Goal: Information Seeking & Learning: Learn about a topic

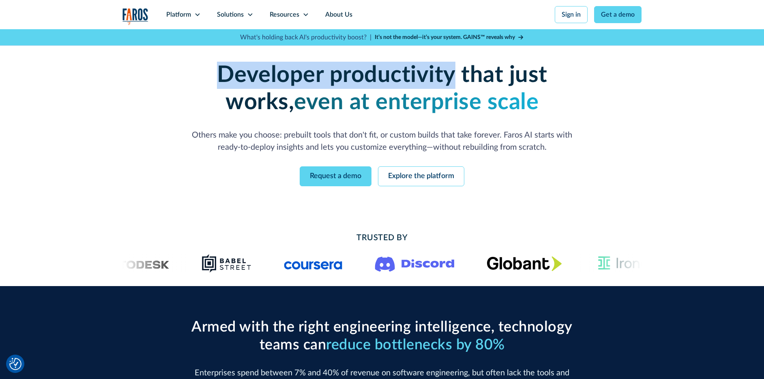
drag, startPoint x: 184, startPoint y: 77, endPoint x: 416, endPoint y: 76, distance: 231.8
click at [416, 76] on strong "Developer productivity that just works," at bounding box center [382, 89] width 330 height 50
copy strong "Developer productivity"
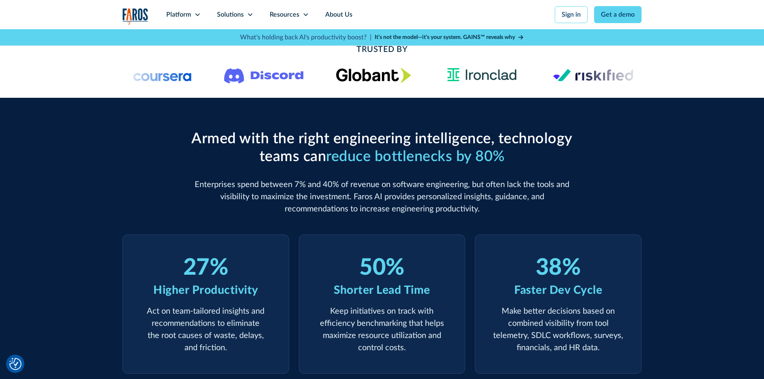
scroll to position [317, 0]
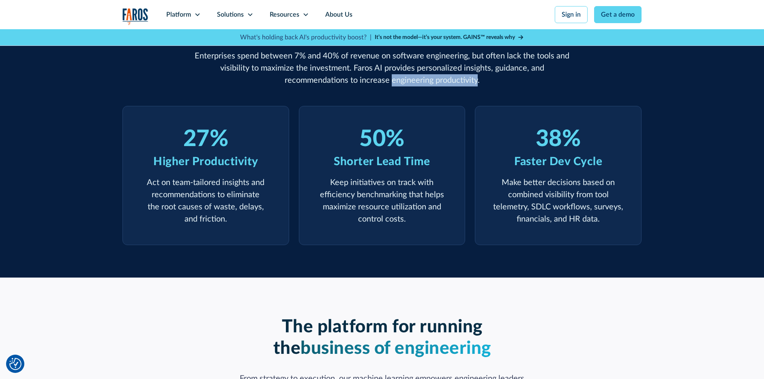
drag, startPoint x: 358, startPoint y: 82, endPoint x: 444, endPoint y: 82, distance: 85.5
click at [444, 82] on p "Enterprises spend between 7% and 40% of revenue on software engineering, but of…" at bounding box center [381, 68] width 389 height 36
copy p "engineering productivity"
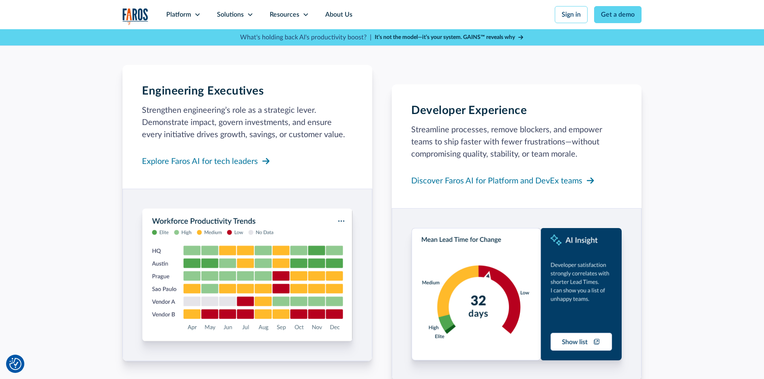
scroll to position [685, 0]
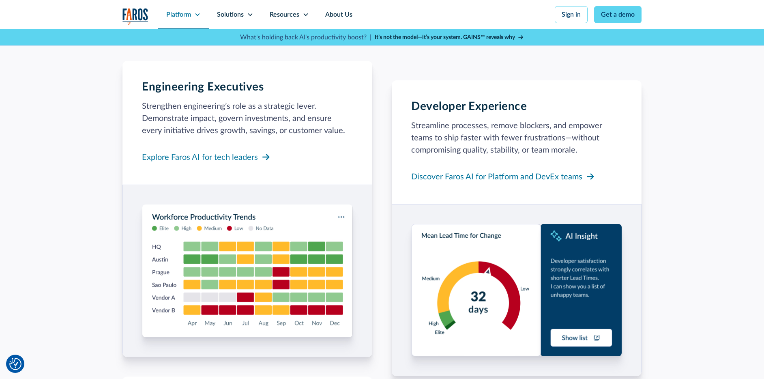
click at [184, 15] on div "Platform" at bounding box center [178, 15] width 25 height 10
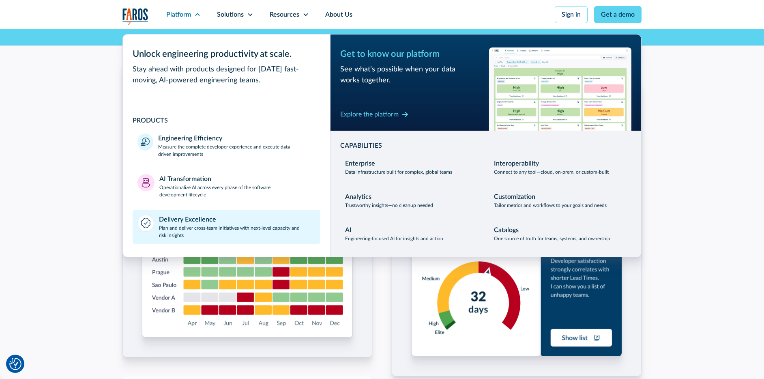
click at [195, 219] on div "Delivery Excellence" at bounding box center [187, 219] width 57 height 10
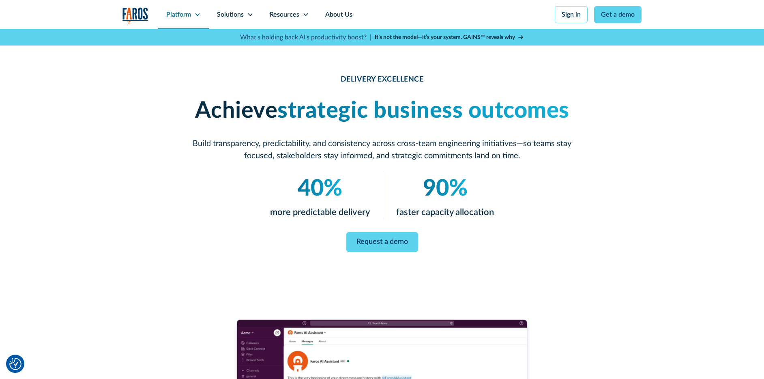
click at [186, 17] on div "Platform" at bounding box center [178, 15] width 25 height 10
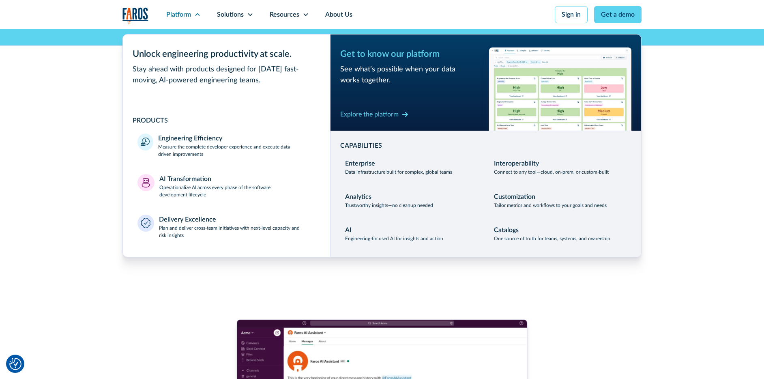
click at [103, 223] on div "DELIVERY EXCELLENCE Achieve strategic business outcomes Build transparency, pre…" at bounding box center [382, 332] width 764 height 607
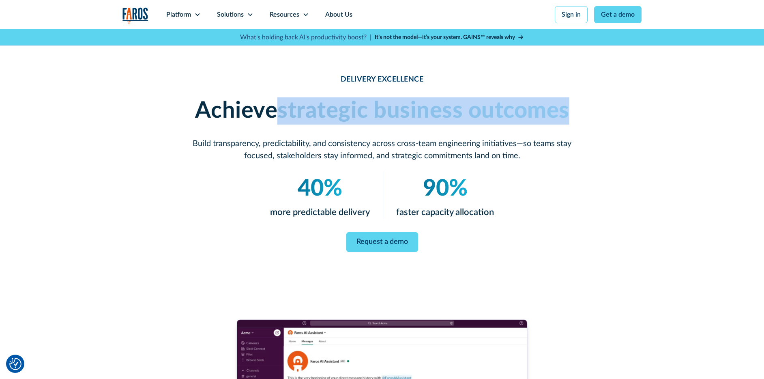
drag, startPoint x: 282, startPoint y: 112, endPoint x: 572, endPoint y: 111, distance: 290.6
click at [572, 111] on h1 "Achieve strategic business outcomes" at bounding box center [381, 110] width 389 height 27
copy em "strategic business outcomes"
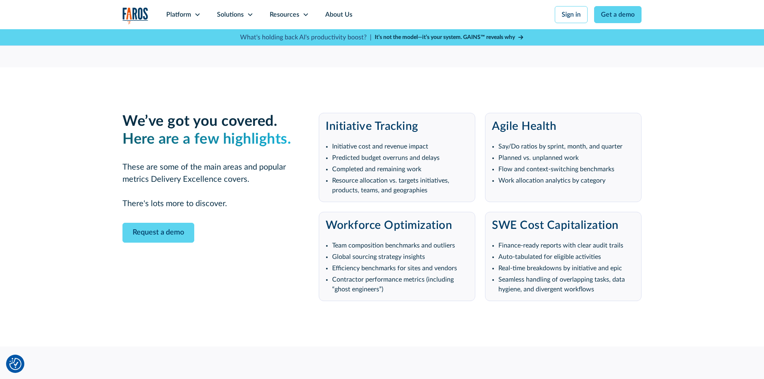
scroll to position [1491, 0]
